Goal: Task Accomplishment & Management: Manage account settings

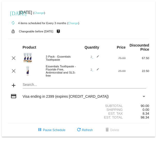
click at [44, 14] on link "Change" at bounding box center [39, 12] width 10 height 3
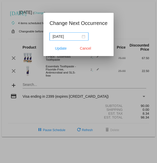
click at [65, 36] on input "[DATE]" at bounding box center [67, 37] width 28 height 6
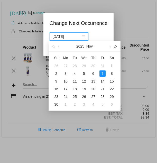
click at [116, 47] on span "button" at bounding box center [115, 46] width 3 height 3
click at [53, 46] on span "button" at bounding box center [53, 46] width 3 height 3
click at [109, 46] on span "button" at bounding box center [109, 46] width 3 height 3
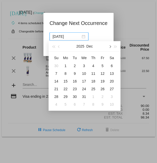
click at [109, 46] on span "button" at bounding box center [109, 46] width 3 height 3
click at [67, 74] on div "5" at bounding box center [65, 73] width 6 height 6
type input "[DATE]"
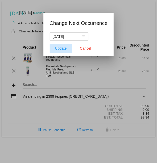
click at [62, 49] on span "Update" at bounding box center [61, 48] width 12 height 4
